Goal: Information Seeking & Learning: Learn about a topic

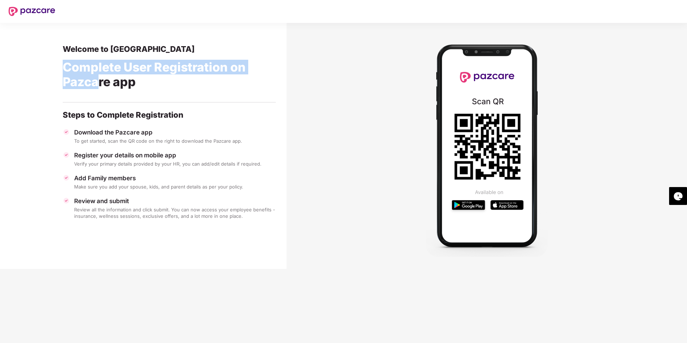
drag, startPoint x: 52, startPoint y: 67, endPoint x: 101, endPoint y: 78, distance: 49.4
click at [101, 78] on section "Welcome to Pazcare Complete User Registration on Pazcare app Steps to Complete …" at bounding box center [143, 146] width 286 height 246
click at [101, 78] on div "Complete User Registration on Pazcare app" at bounding box center [169, 76] width 213 height 44
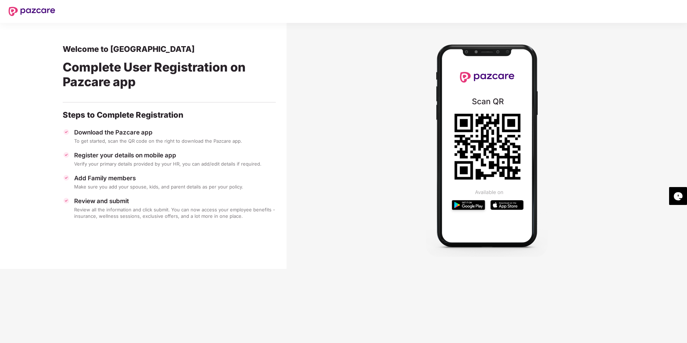
click at [82, 130] on div "Download the Pazcare app" at bounding box center [175, 133] width 202 height 8
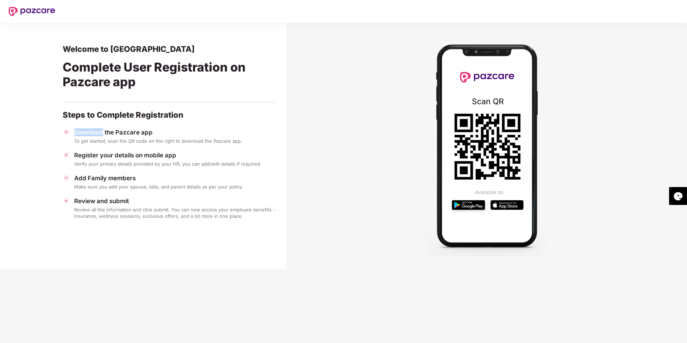
click at [82, 130] on div "Download the Pazcare app" at bounding box center [175, 133] width 202 height 8
drag, startPoint x: 81, startPoint y: 138, endPoint x: 250, endPoint y: 141, distance: 168.7
click at [250, 141] on div "To get started, scan the QR code on the right to download the Pazcare app." at bounding box center [175, 141] width 202 height 6
click at [246, 144] on div "To get started, scan the QR code on the right to download the Pazcare app." at bounding box center [175, 141] width 202 height 6
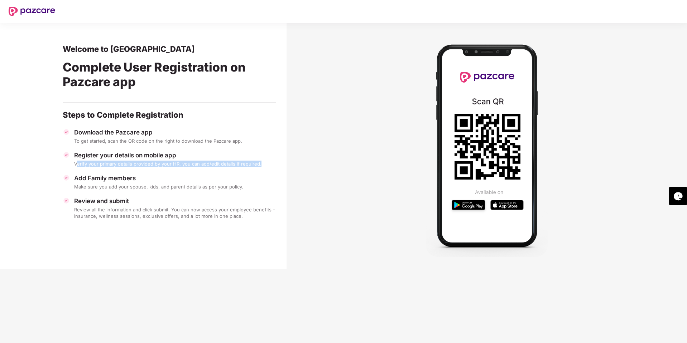
drag, startPoint x: 76, startPoint y: 165, endPoint x: 263, endPoint y: 165, distance: 186.9
click at [263, 165] on div "Verify your primary details provided by your HR, you can add/edit details if re…" at bounding box center [175, 164] width 202 height 6
click at [97, 188] on div "Make sure you add your spouse, kids, and parent details as per your policy." at bounding box center [175, 187] width 202 height 6
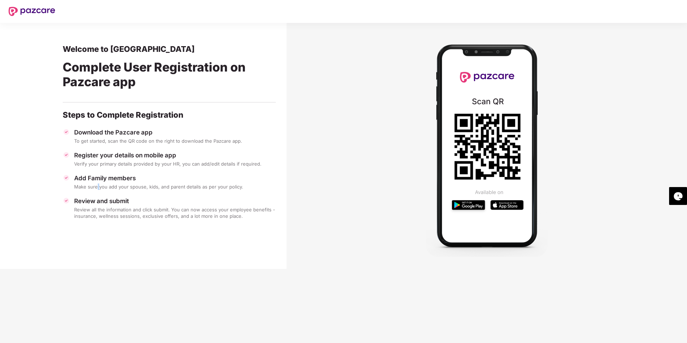
click at [97, 188] on div "Make sure you add your spouse, kids, and parent details as per your policy." at bounding box center [175, 187] width 202 height 6
drag, startPoint x: 150, startPoint y: 188, endPoint x: 245, endPoint y: 186, distance: 95.2
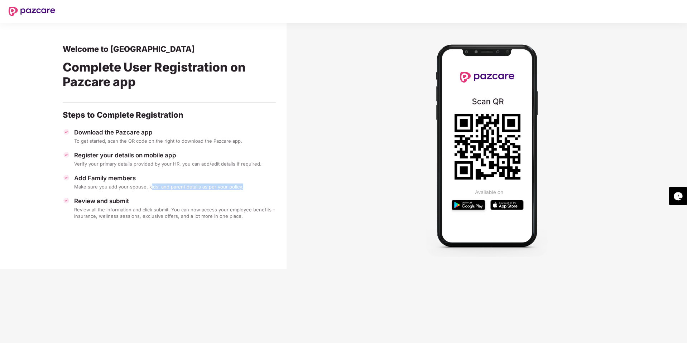
click at [245, 186] on div "Make sure you add your spouse, kids, and parent details as per your policy." at bounding box center [175, 187] width 202 height 6
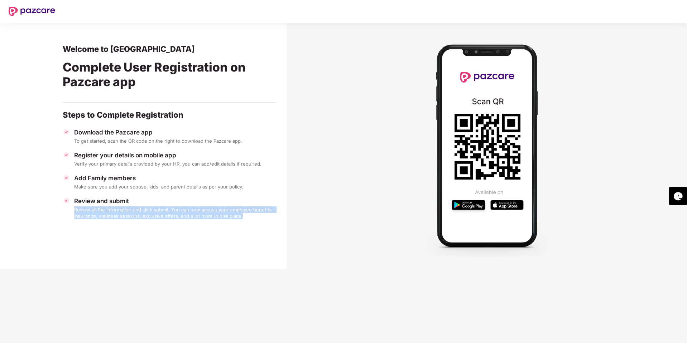
drag, startPoint x: 72, startPoint y: 210, endPoint x: 240, endPoint y: 214, distance: 167.9
click at [240, 214] on div "Review and submit Review all the information and click submit. You can now acce…" at bounding box center [169, 208] width 213 height 22
click at [240, 214] on div "Review all the information and click submit. You can now access your employee b…" at bounding box center [175, 213] width 202 height 13
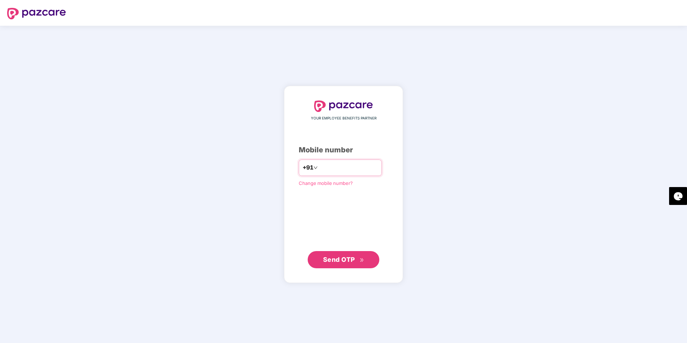
click at [321, 162] on input "number" at bounding box center [348, 167] width 59 height 11
type input "**********"
click at [339, 259] on span "Send OTP" at bounding box center [339, 260] width 32 height 8
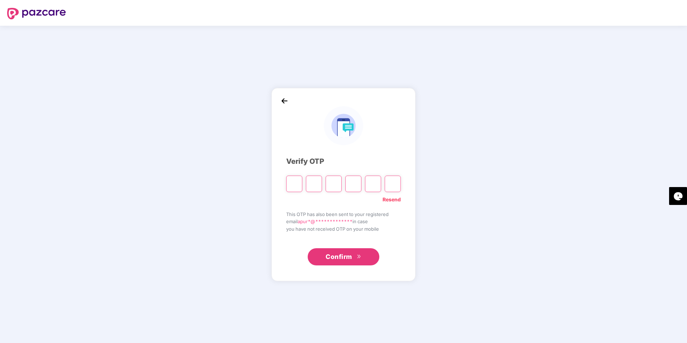
type input "*"
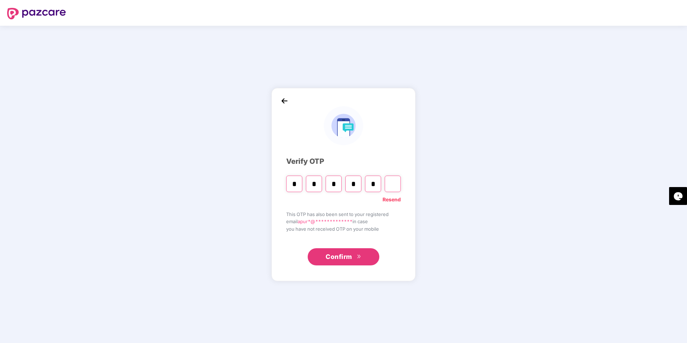
type input "*"
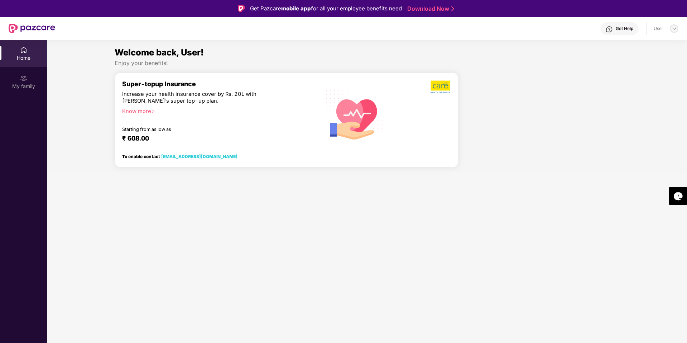
click at [672, 29] on img at bounding box center [674, 29] width 6 height 6
click at [497, 66] on div "Enjoy your benefits!" at bounding box center [367, 63] width 505 height 8
click at [28, 85] on div "My family" at bounding box center [23, 86] width 47 height 7
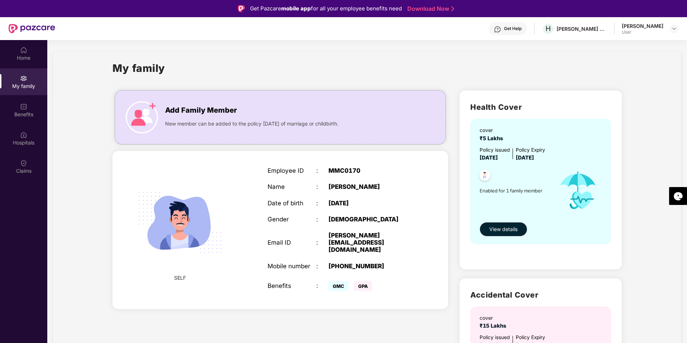
click at [332, 172] on div "MMC0170" at bounding box center [370, 170] width 85 height 7
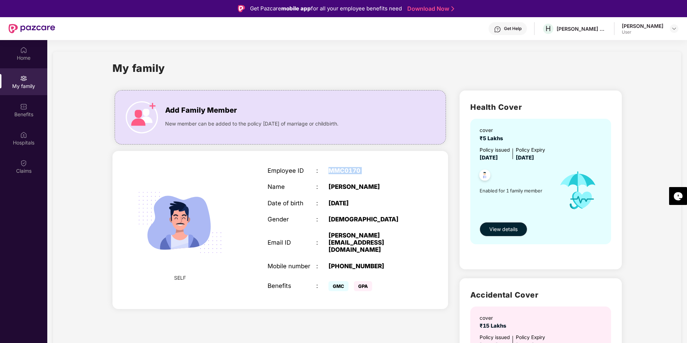
click at [332, 172] on div "MMC0170" at bounding box center [370, 170] width 85 height 7
drag, startPoint x: 360, startPoint y: 172, endPoint x: 332, endPoint y: 173, distance: 27.9
click at [332, 173] on div "MMC0170" at bounding box center [370, 170] width 85 height 7
click at [487, 225] on button "View details" at bounding box center [503, 229] width 48 height 14
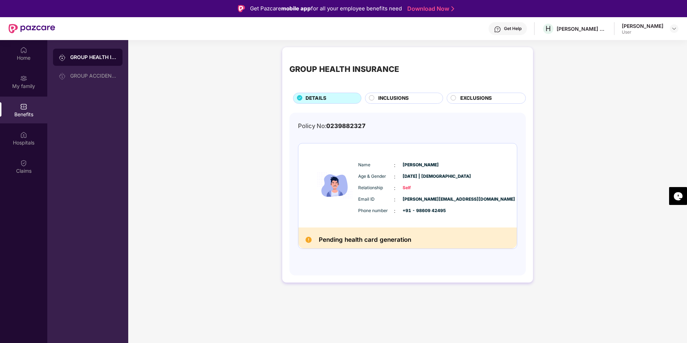
click at [352, 241] on h2 "Pending health card generation" at bounding box center [365, 240] width 92 height 10
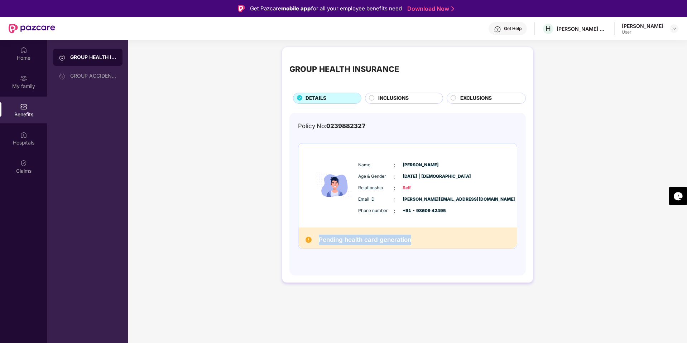
click at [352, 241] on h2 "Pending health card generation" at bounding box center [365, 240] width 92 height 10
click at [378, 101] on span "INCLUSIONS" at bounding box center [393, 99] width 30 height 8
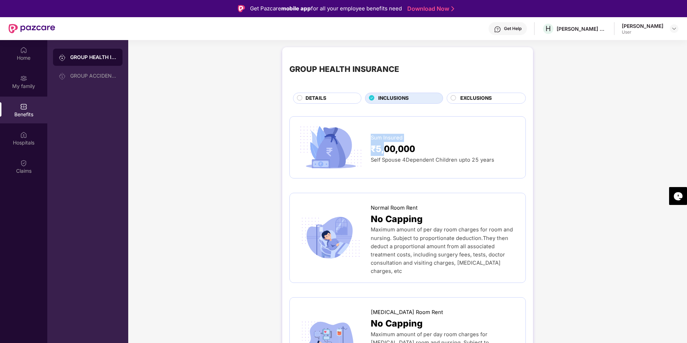
drag, startPoint x: 371, startPoint y: 140, endPoint x: 384, endPoint y: 143, distance: 14.0
click at [384, 143] on div "Sum Insured ₹5,00,000 Self Spouse 4Dependent Children upto 25 years" at bounding box center [444, 147] width 147 height 34
click at [391, 154] on span "₹5,00,000" at bounding box center [393, 149] width 44 height 14
drag, startPoint x: 372, startPoint y: 161, endPoint x: 485, endPoint y: 163, distance: 113.1
click at [485, 163] on span "Self Spouse 4Dependent Children upto 25 years" at bounding box center [433, 160] width 124 height 6
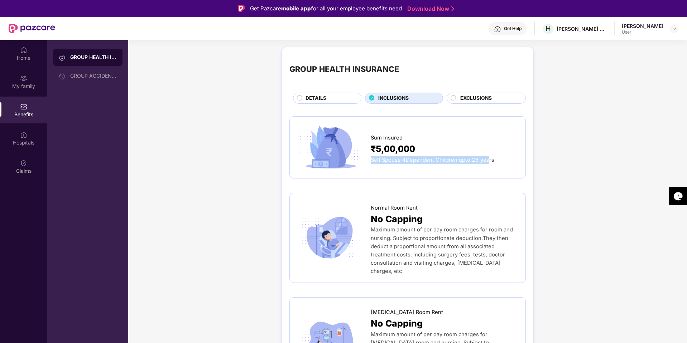
click at [485, 163] on span "Self Spouse 4Dependent Children upto 25 years" at bounding box center [433, 160] width 124 height 6
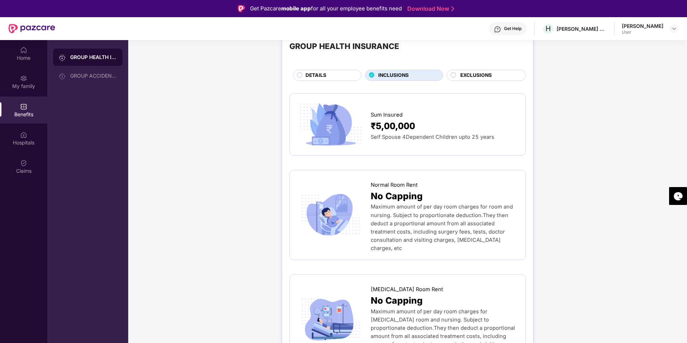
scroll to position [43, 0]
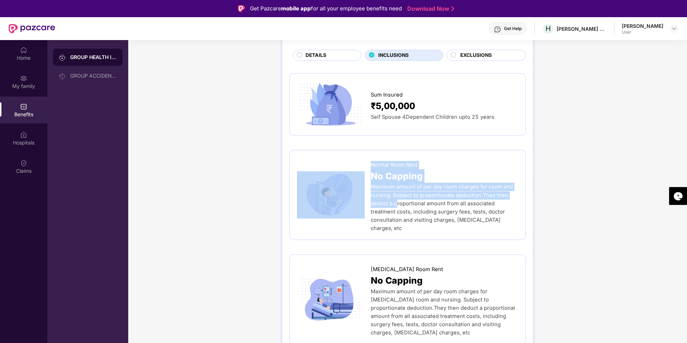
drag, startPoint x: 368, startPoint y: 190, endPoint x: 398, endPoint y: 200, distance: 31.9
click at [398, 200] on div "Normal Room Rent No Capping Maximum amount of per day room charges for room and…" at bounding box center [407, 195] width 221 height 75
click at [398, 200] on span "Maximum amount of per day room charges for room and nursing. Subject to proport…" at bounding box center [442, 208] width 142 height 48
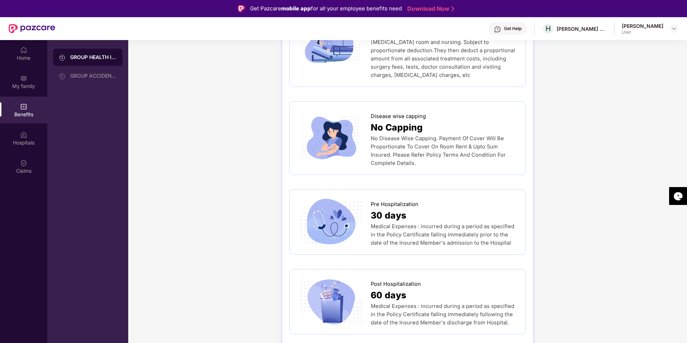
scroll to position [344, 0]
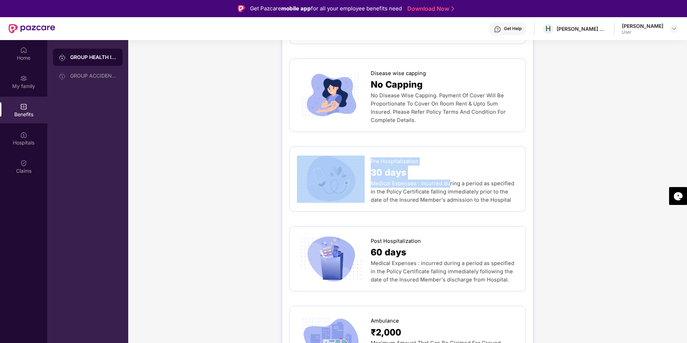
drag, startPoint x: 369, startPoint y: 170, endPoint x: 447, endPoint y: 169, distance: 78.1
click at [447, 169] on div "Pre Hospitalization 30 days Medical Expenses : incurred during a period as spec…" at bounding box center [407, 179] width 221 height 50
click at [447, 180] on span "Medical Expenses : incurred during a period as specified in the Policy Certific…" at bounding box center [443, 191] width 144 height 23
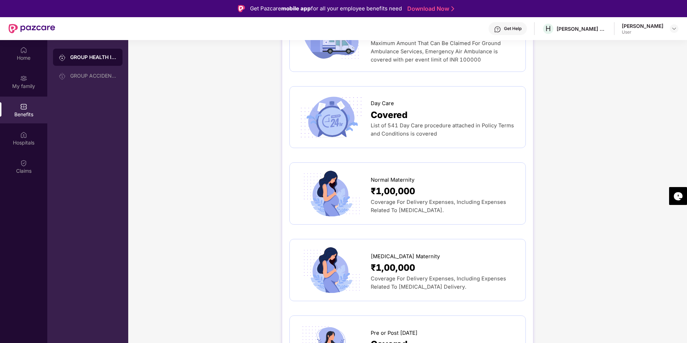
scroll to position [558, 0]
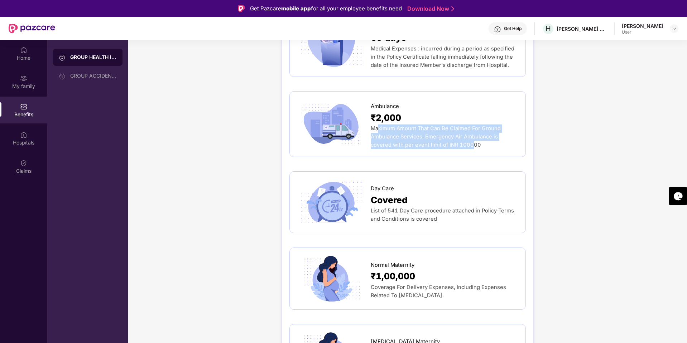
drag, startPoint x: 379, startPoint y: 115, endPoint x: 448, endPoint y: 127, distance: 70.6
click at [448, 127] on span "Maximum Amount That Can Be Claimed For Ground Ambulance Services, Emergency Air…" at bounding box center [436, 136] width 130 height 23
drag, startPoint x: 461, startPoint y: 127, endPoint x: 383, endPoint y: 130, distance: 77.4
click at [383, 130] on div "Maximum Amount That Can Be Claimed For Ground Ambulance Services, Emergency Air…" at bounding box center [444, 137] width 147 height 25
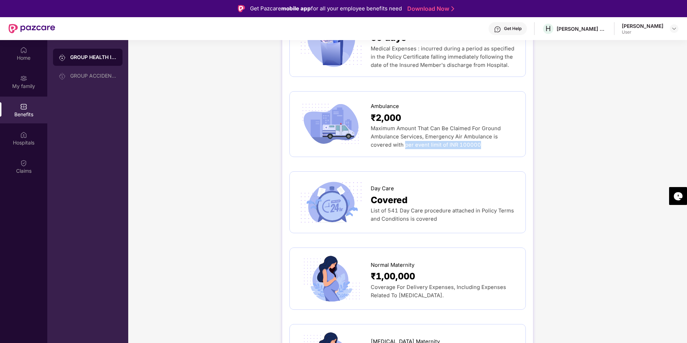
click at [383, 130] on span "Maximum Amount That Can Be Claimed For Ground Ambulance Services, Emergency Air…" at bounding box center [436, 136] width 130 height 23
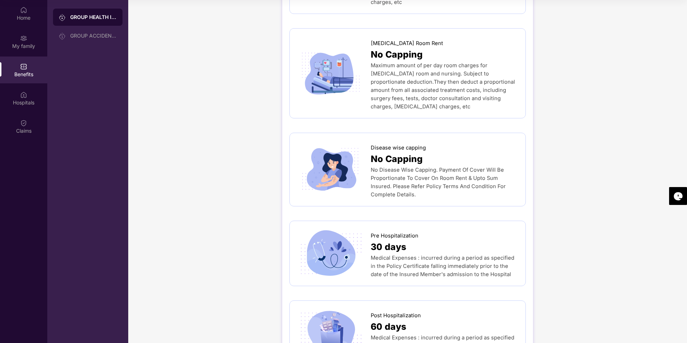
scroll to position [0, 0]
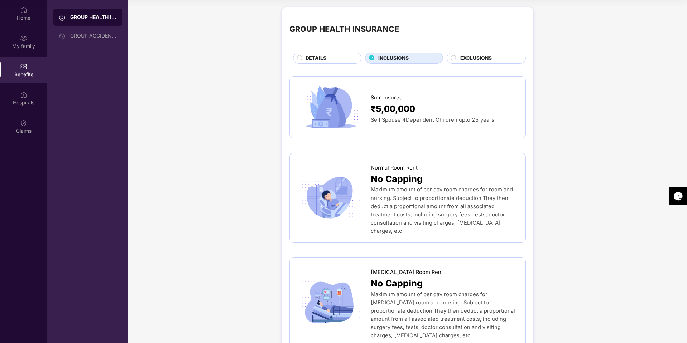
click at [465, 61] on span "EXCLUSIONS" at bounding box center [476, 58] width 32 height 8
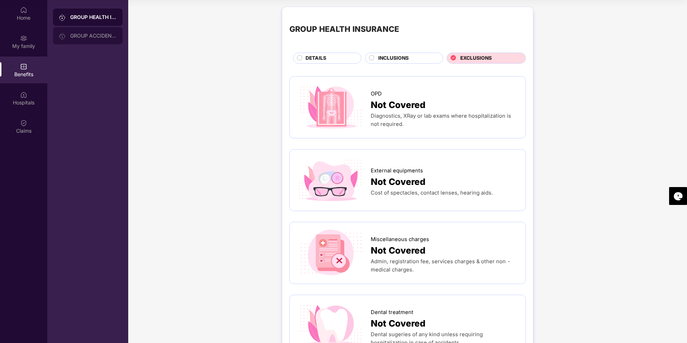
click at [96, 34] on div "GROUP ACCIDENTAL INSURANCE" at bounding box center [93, 36] width 47 height 6
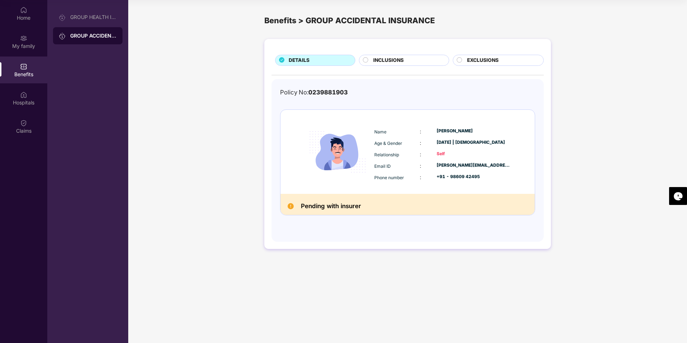
drag, startPoint x: 382, startPoint y: 65, endPoint x: 380, endPoint y: 69, distance: 4.7
click at [382, 65] on div "INCLUSIONS" at bounding box center [406, 61] width 75 height 9
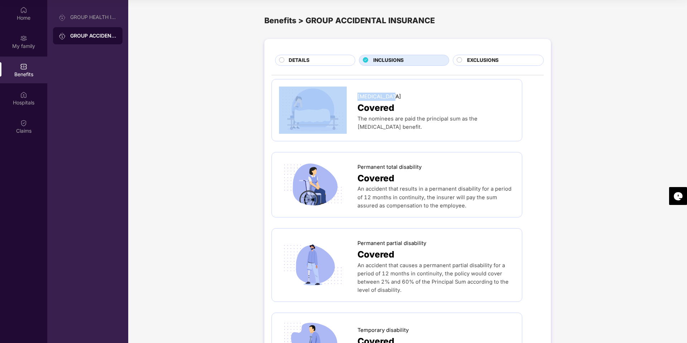
drag, startPoint x: 356, startPoint y: 100, endPoint x: 389, endPoint y: 100, distance: 32.9
click at [389, 100] on div "[MEDICAL_DATA] Covered The nominees are paid the principal sum as the [MEDICAL_…" at bounding box center [397, 110] width 236 height 47
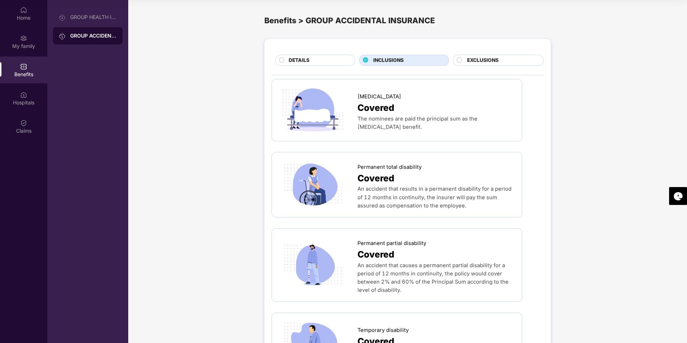
click at [358, 120] on span "The nominees are paid the principal sum as the [MEDICAL_DATA] benefit." at bounding box center [417, 123] width 120 height 15
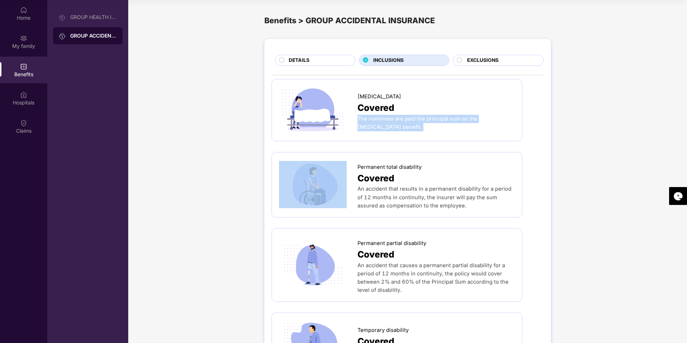
drag, startPoint x: 358, startPoint y: 120, endPoint x: 461, endPoint y: 123, distance: 102.4
click at [461, 123] on div "The nominees are paid the principal sum as the [MEDICAL_DATA] benefit." at bounding box center [435, 123] width 157 height 16
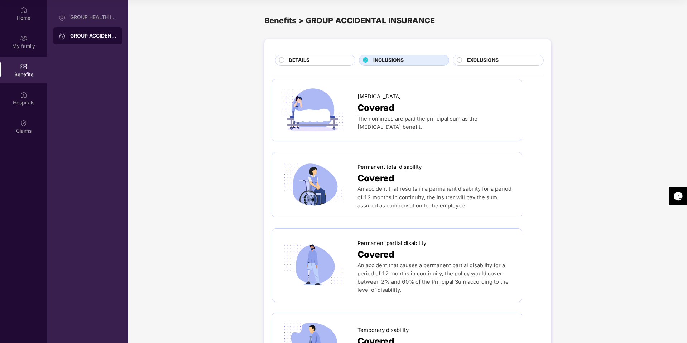
click at [461, 123] on div "The nominees are paid the principal sum as the [MEDICAL_DATA] benefit." at bounding box center [435, 123] width 157 height 16
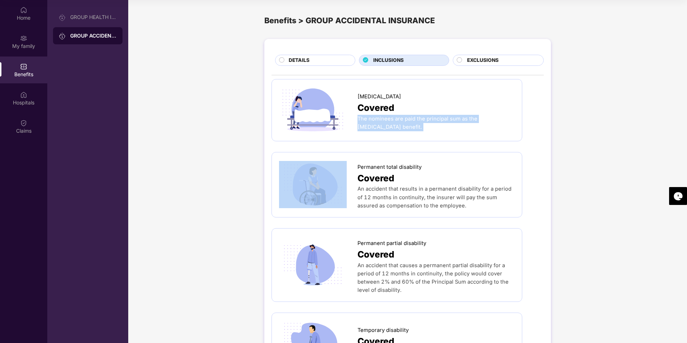
click at [461, 123] on div "The nominees are paid the principal sum as the [MEDICAL_DATA] benefit." at bounding box center [435, 123] width 157 height 16
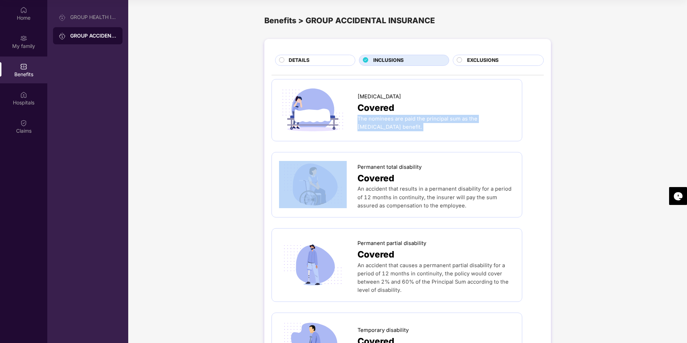
click at [461, 123] on div "The nominees are paid the principal sum as the [MEDICAL_DATA] benefit." at bounding box center [435, 123] width 157 height 16
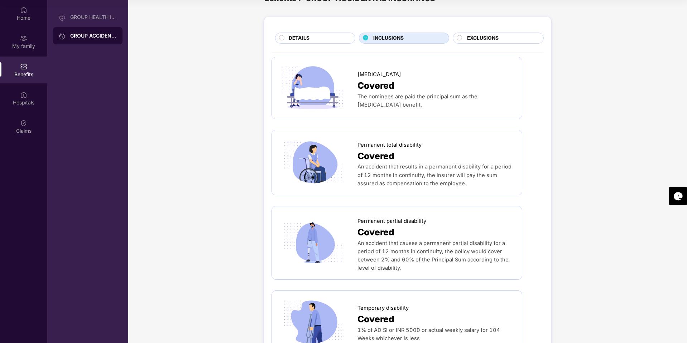
scroll to position [43, 0]
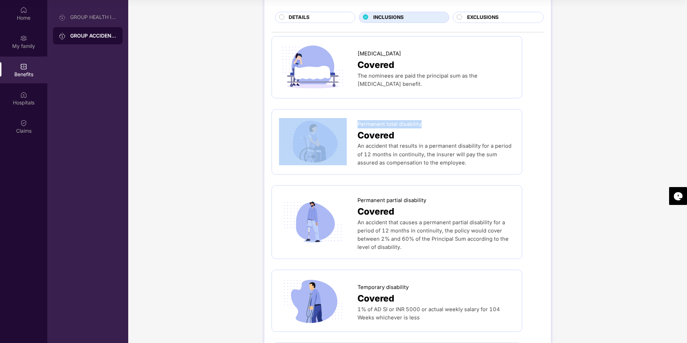
drag, startPoint x: 389, startPoint y: 127, endPoint x: 419, endPoint y: 126, distance: 30.4
click at [419, 126] on div "Permanent total disability Covered An accident that results in a permanent disa…" at bounding box center [397, 142] width 236 height 50
click at [419, 126] on span "Permanent total disability" at bounding box center [389, 124] width 64 height 8
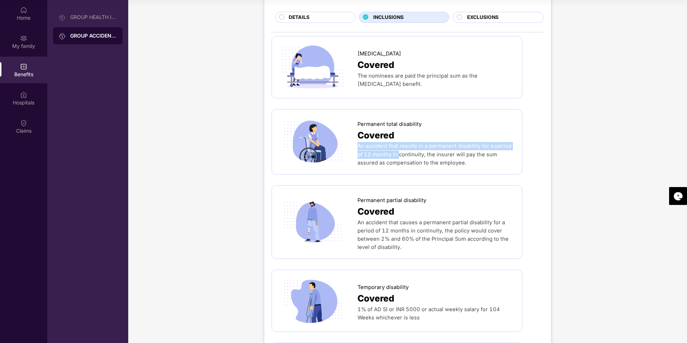
drag, startPoint x: 357, startPoint y: 147, endPoint x: 390, endPoint y: 155, distance: 33.9
click at [391, 155] on span "An accident that results in a permanent disability for a period of 12 months in…" at bounding box center [434, 154] width 154 height 23
click at [390, 155] on span "An accident that results in a permanent disability for a period of 12 months in…" at bounding box center [434, 154] width 154 height 23
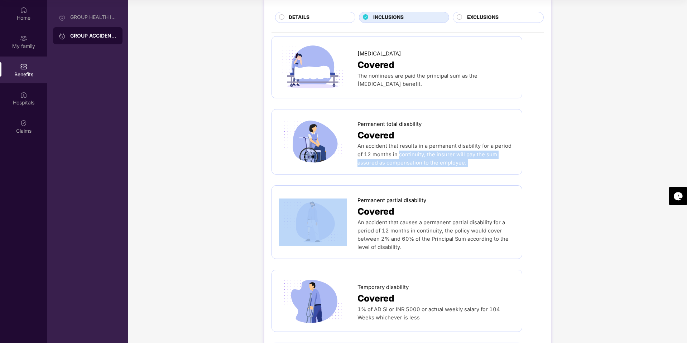
drag, startPoint x: 390, startPoint y: 155, endPoint x: 473, endPoint y: 161, distance: 82.6
click at [473, 161] on div "An accident that results in a permanent disability for a period of 12 months in…" at bounding box center [435, 154] width 157 height 25
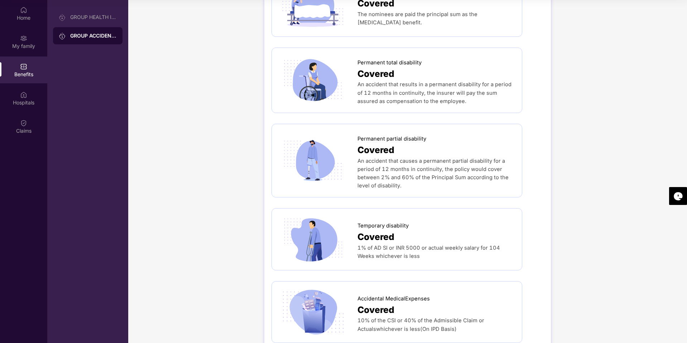
scroll to position [0, 0]
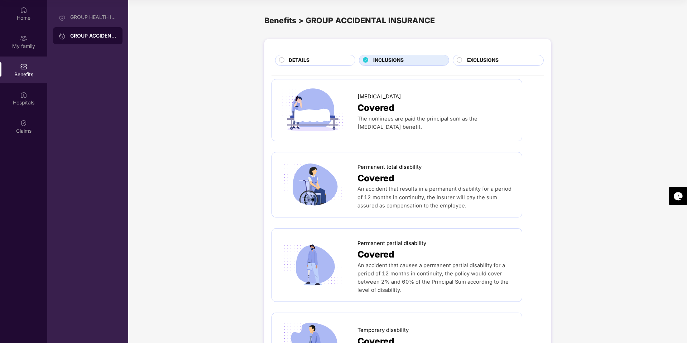
click at [315, 62] on div "DETAILS" at bounding box center [318, 61] width 66 height 9
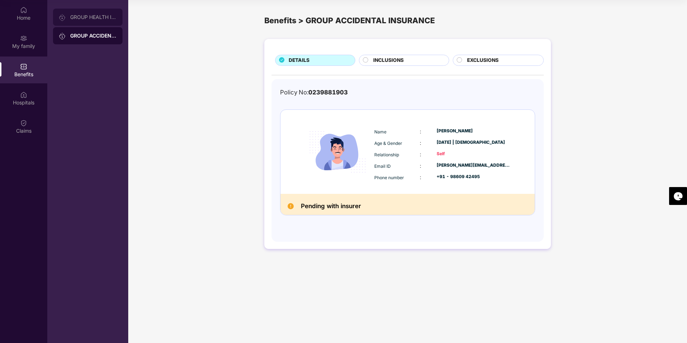
click at [94, 19] on div "GROUP HEALTH INSURANCE" at bounding box center [93, 17] width 47 height 6
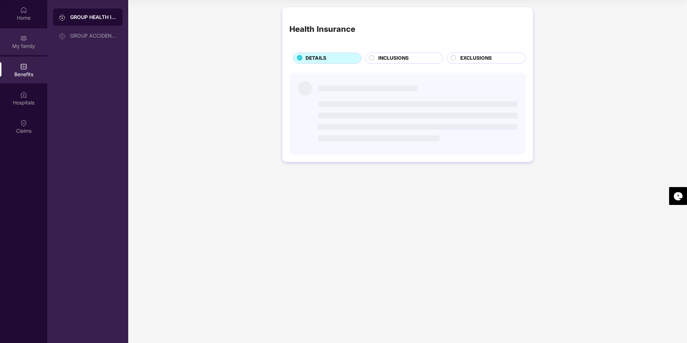
click at [18, 35] on div "My family" at bounding box center [23, 41] width 47 height 27
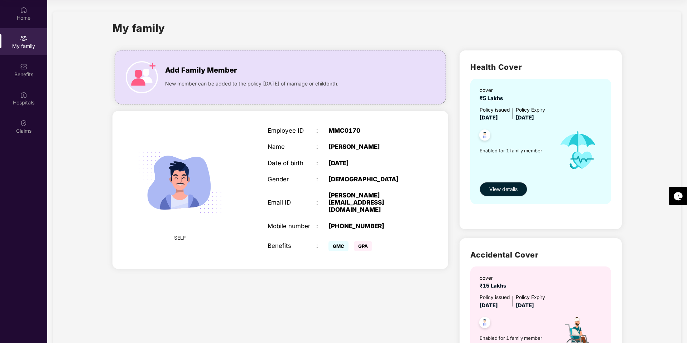
drag, startPoint x: 479, startPoint y: 113, endPoint x: 561, endPoint y: 117, distance: 82.4
click at [561, 117] on div "Policy issued [DATE] Policy Expiry [DATE]" at bounding box center [541, 114] width 124 height 16
drag, startPoint x: 479, startPoint y: 93, endPoint x: 554, endPoint y: 115, distance: 78.7
click at [554, 115] on div "cover ₹5 Lakhs Policy issued [DATE] Policy Expiry [DATE] Enabled for 1 family m…" at bounding box center [540, 141] width 141 height 125
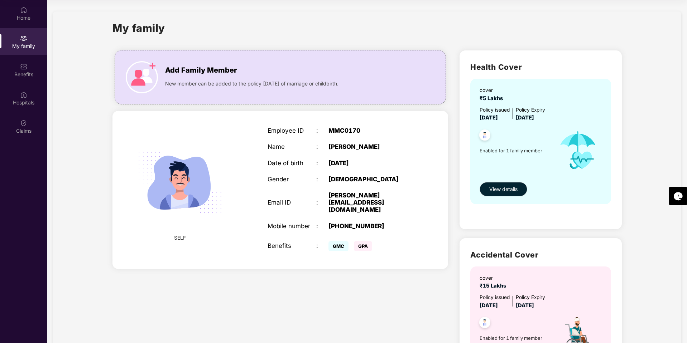
click at [534, 115] on span "[DATE]" at bounding box center [525, 118] width 18 height 6
click at [507, 151] on span "Enabled for 1 family member" at bounding box center [515, 150] width 72 height 7
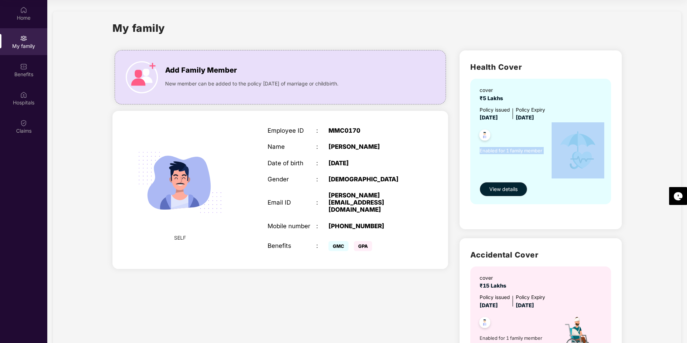
click at [507, 151] on span "Enabled for 1 family member" at bounding box center [515, 150] width 72 height 7
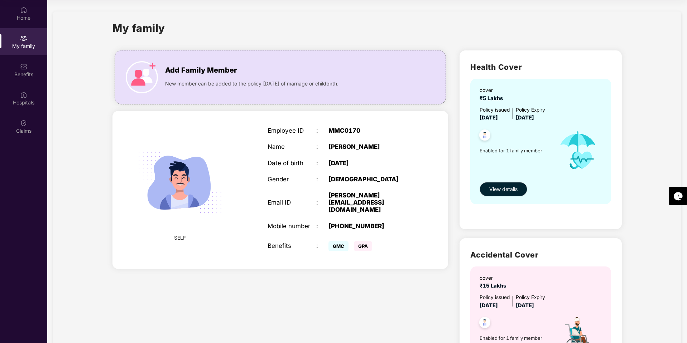
click at [507, 151] on span "Enabled for 1 family member" at bounding box center [515, 150] width 72 height 7
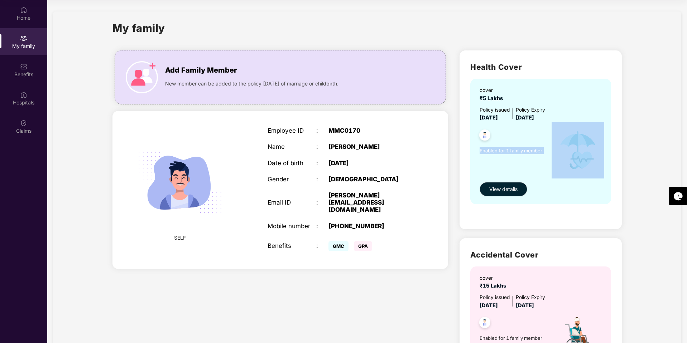
click at [507, 151] on span "Enabled for 1 family member" at bounding box center [515, 150] width 72 height 7
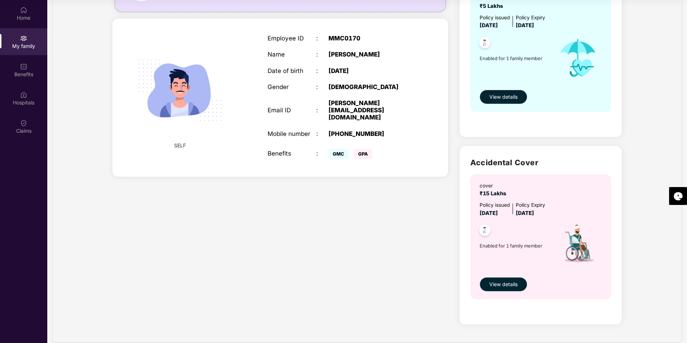
scroll to position [103, 0]
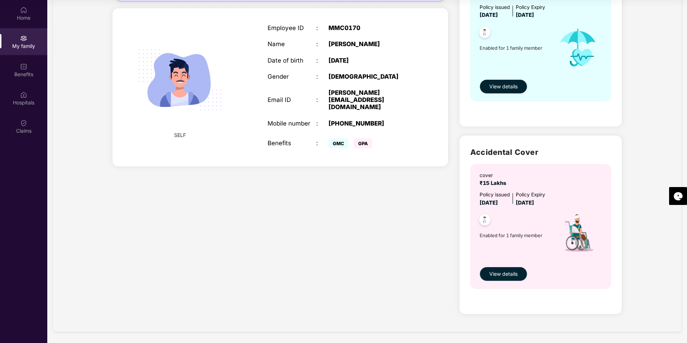
click at [482, 182] on span "₹15 Lakhs" at bounding box center [493, 183] width 29 height 6
click at [479, 196] on div "Policy issued" at bounding box center [494, 195] width 30 height 8
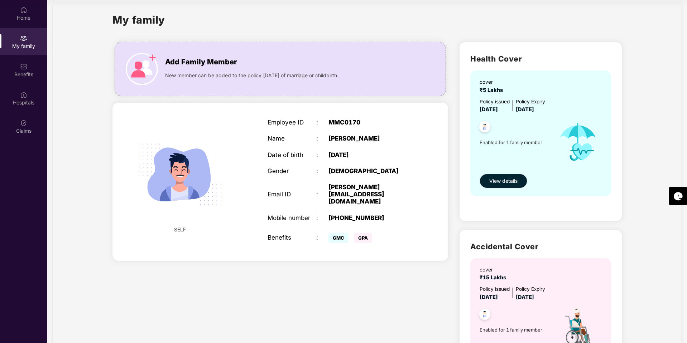
scroll to position [0, 0]
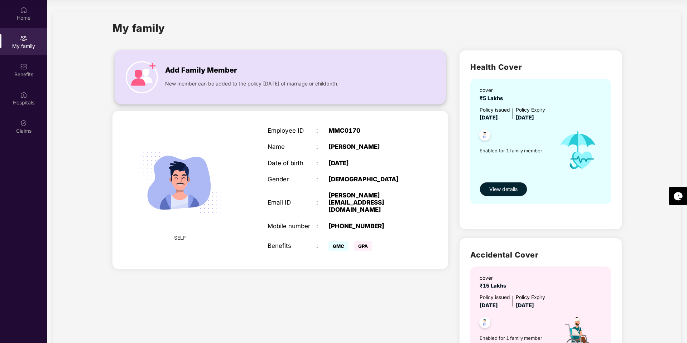
click at [173, 72] on span "Add Family Member" at bounding box center [201, 70] width 72 height 11
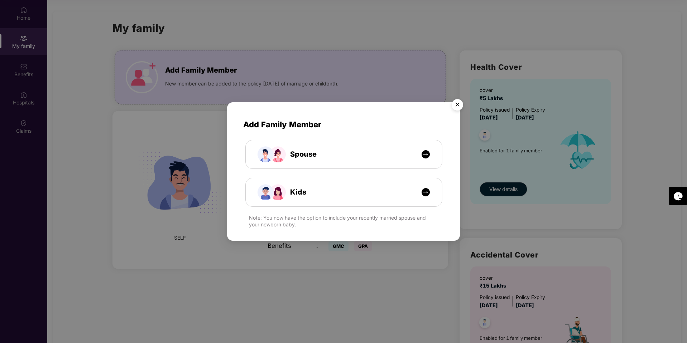
click at [454, 104] on img "Close" at bounding box center [457, 106] width 20 height 20
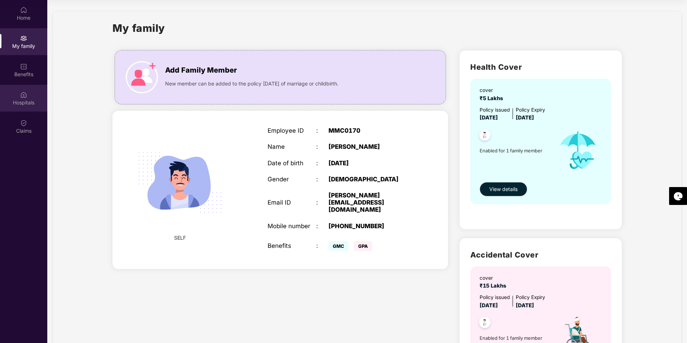
click at [19, 99] on div "Hospitals" at bounding box center [23, 102] width 47 height 7
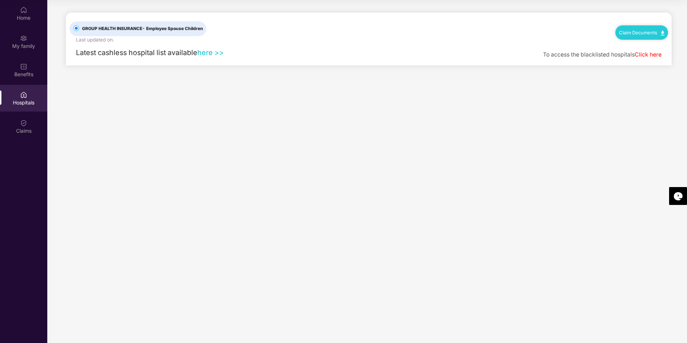
click at [217, 53] on link "here >>" at bounding box center [210, 52] width 26 height 9
click at [110, 55] on span "Latest cashless hospital list available" at bounding box center [136, 52] width 121 height 9
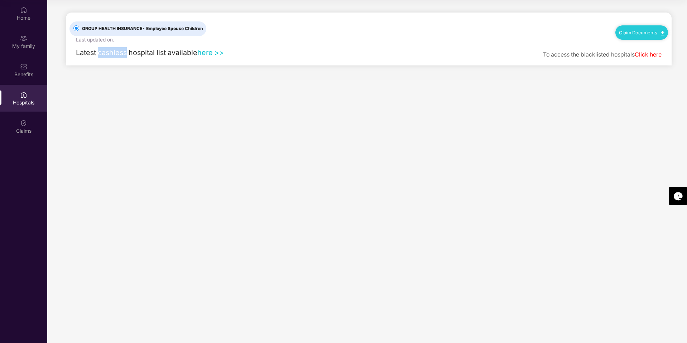
click at [110, 55] on span "Latest cashless hospital list available" at bounding box center [136, 52] width 121 height 9
click at [620, 32] on link "Claim Documents" at bounding box center [641, 33] width 45 height 6
click at [624, 56] on link "Claim Process" at bounding box center [644, 59] width 47 height 15
click at [31, 115] on div "Claims" at bounding box center [23, 126] width 47 height 27
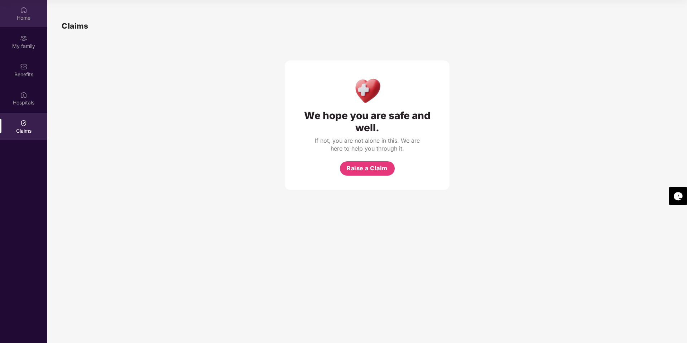
click at [29, 18] on div "Home" at bounding box center [23, 17] width 47 height 7
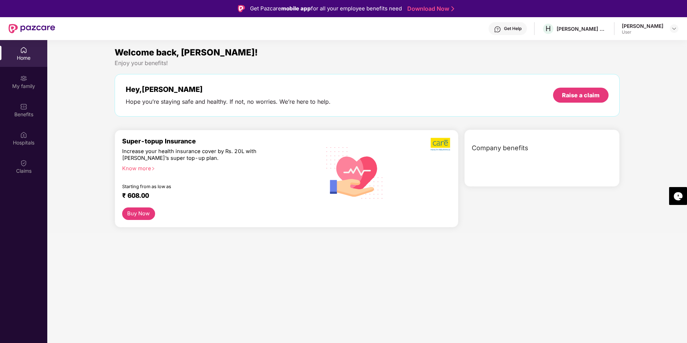
click at [134, 100] on div "Hope you’re staying safe and healthy. If not, no worries. We’re here to help." at bounding box center [228, 102] width 205 height 8
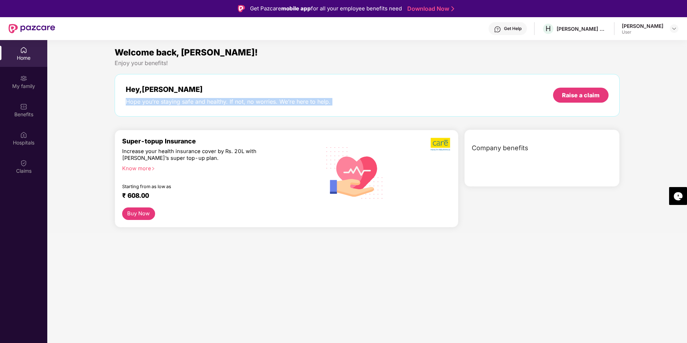
click at [134, 100] on div "Hope you’re staying safe and healthy. If not, no worries. We’re here to help." at bounding box center [228, 102] width 205 height 8
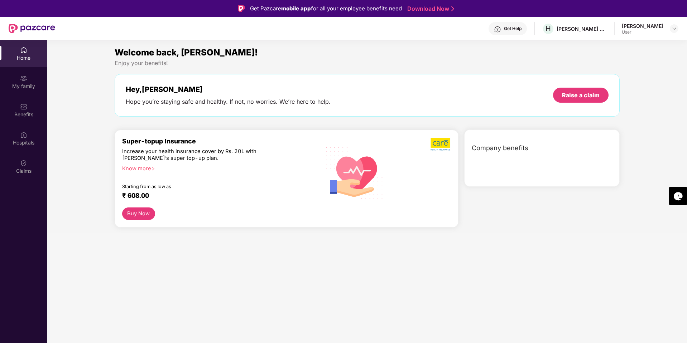
click at [134, 100] on div "Hope you’re staying safe and healthy. If not, no worries. We’re here to help." at bounding box center [228, 102] width 205 height 8
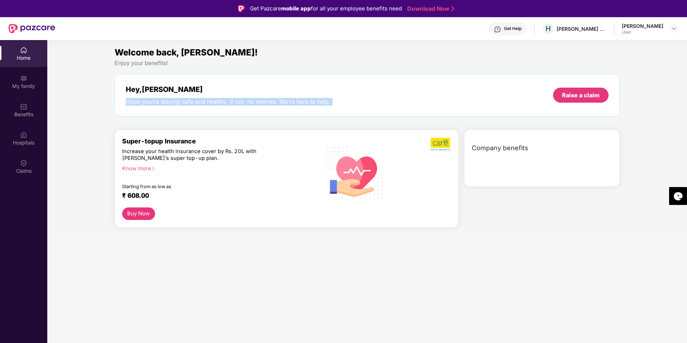
click at [134, 100] on div "Hope you’re staying safe and healthy. If not, no worries. We’re here to help." at bounding box center [228, 102] width 205 height 8
click at [122, 139] on div "Super-topup Insurance" at bounding box center [218, 141] width 192 height 8
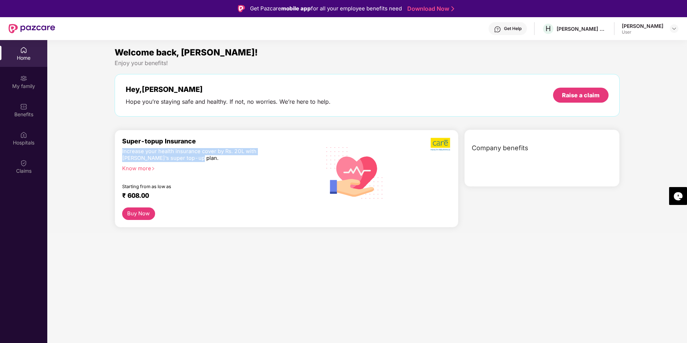
drag, startPoint x: 122, startPoint y: 149, endPoint x: 279, endPoint y: 157, distance: 157.7
click at [279, 157] on div "Increase your health insurance cover by Rs. 20L with [PERSON_NAME]’s super top-…" at bounding box center [202, 155] width 161 height 14
drag, startPoint x: 167, startPoint y: 159, endPoint x: 122, endPoint y: 148, distance: 46.3
click at [125, 147] on div "Super-topup Insurance Increase your health insurance cover by Rs. 20L with [PER…" at bounding box center [218, 172] width 192 height 70
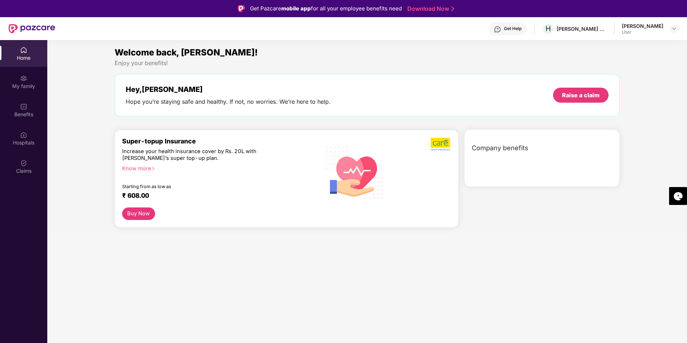
click at [93, 139] on div "Welcome back, [PERSON_NAME]! Enjoy your benefits! Hey, [PERSON_NAME] Hope you’r…" at bounding box center [366, 140] width 645 height 188
click at [673, 26] on img at bounding box center [674, 29] width 6 height 6
click at [33, 87] on div "My family" at bounding box center [23, 86] width 47 height 7
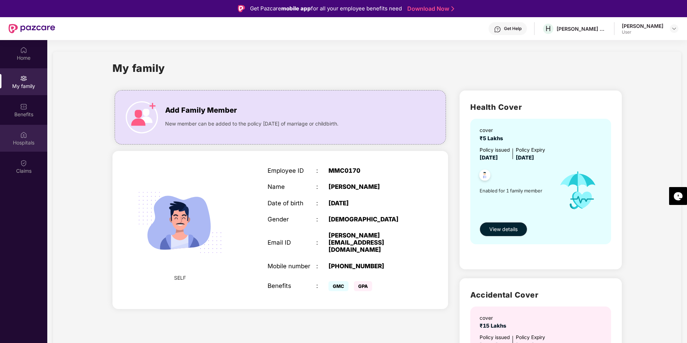
click at [27, 136] on div "Hospitals" at bounding box center [23, 138] width 47 height 27
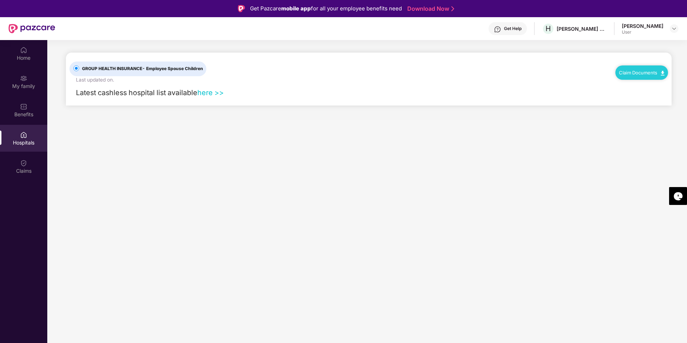
click at [20, 124] on div "Home My family Benefits Hospitals Claims" at bounding box center [23, 110] width 47 height 141
click at [22, 112] on div "Benefits" at bounding box center [23, 114] width 47 height 7
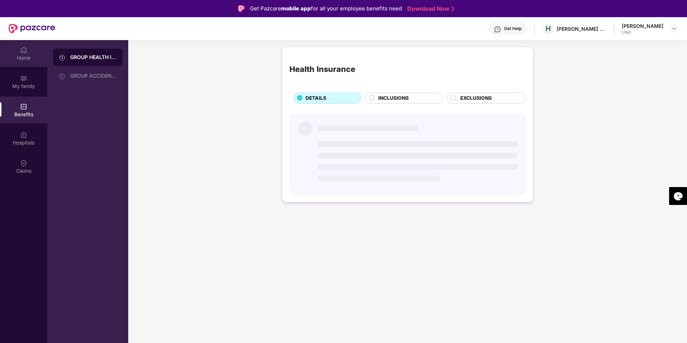
click at [24, 58] on div "Home" at bounding box center [23, 57] width 47 height 7
